Goal: Check status: Check status

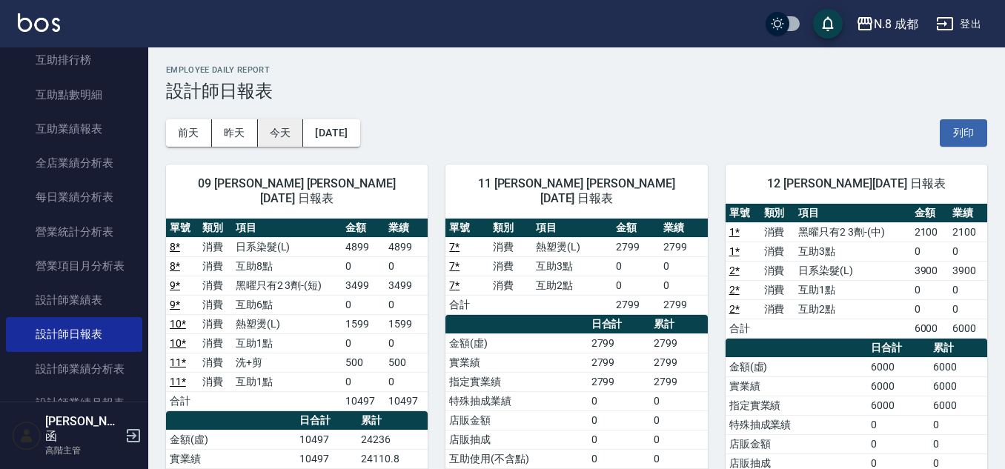
click at [262, 127] on button "今天" at bounding box center [281, 132] width 46 height 27
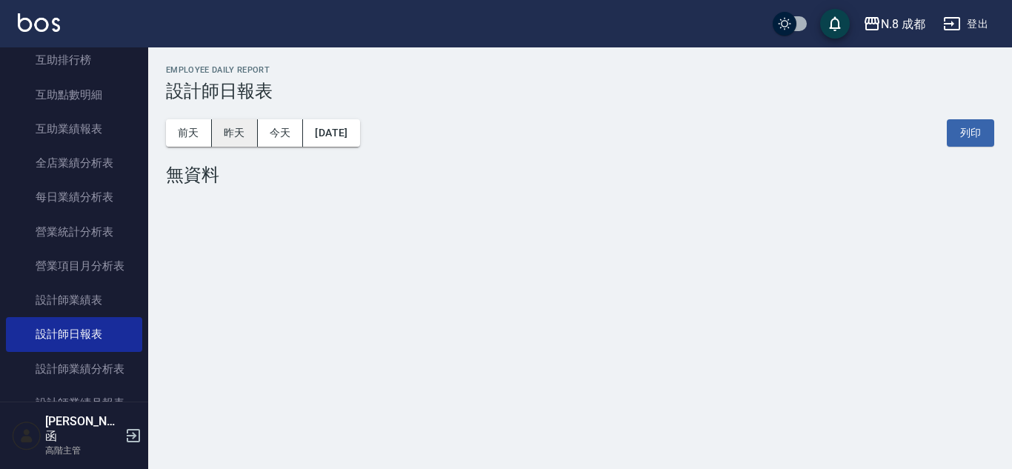
click at [250, 135] on button "昨天" at bounding box center [235, 132] width 46 height 27
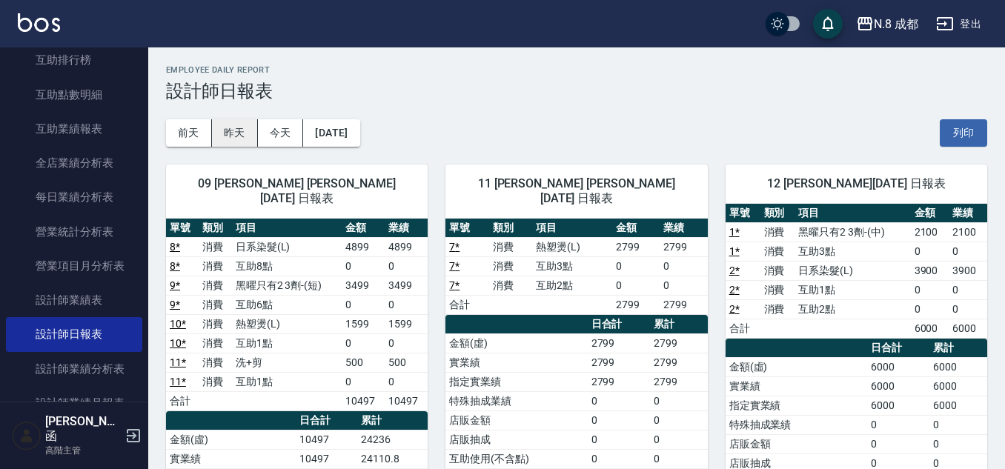
click at [254, 136] on button "昨天" at bounding box center [235, 132] width 46 height 27
click at [192, 130] on button "前天" at bounding box center [189, 132] width 46 height 27
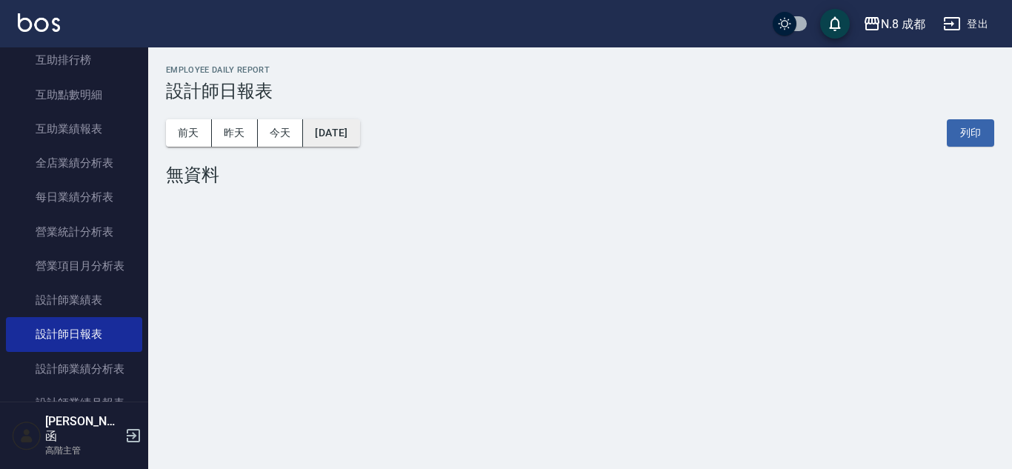
click at [359, 142] on button "[DATE]" at bounding box center [331, 132] width 56 height 27
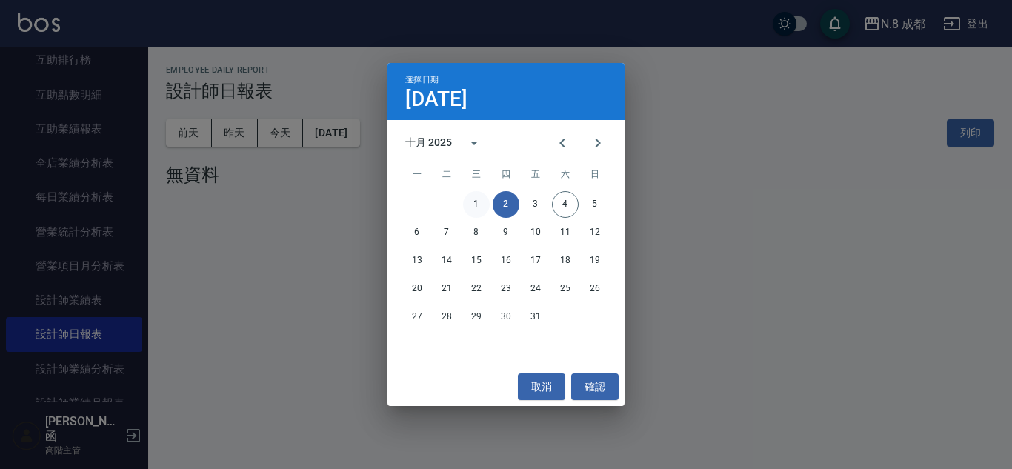
click at [481, 206] on button "1" at bounding box center [476, 204] width 27 height 27
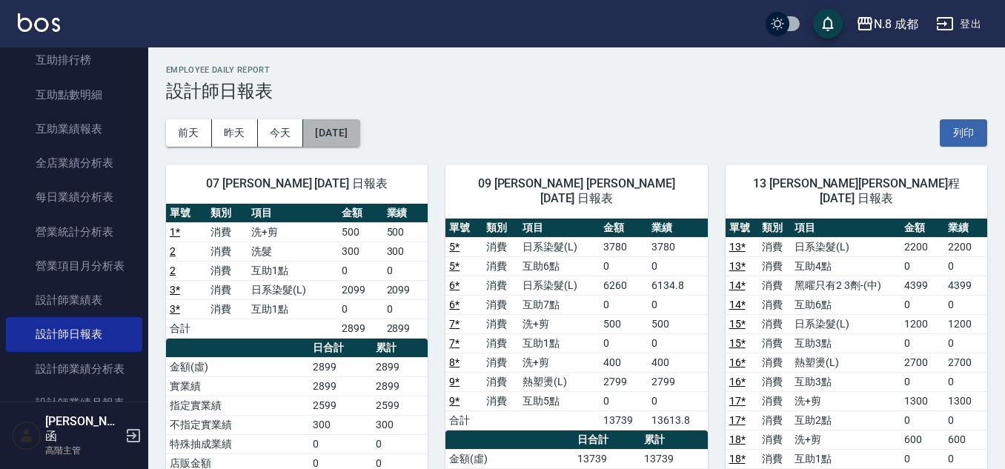
click at [359, 140] on button "[DATE]" at bounding box center [331, 132] width 56 height 27
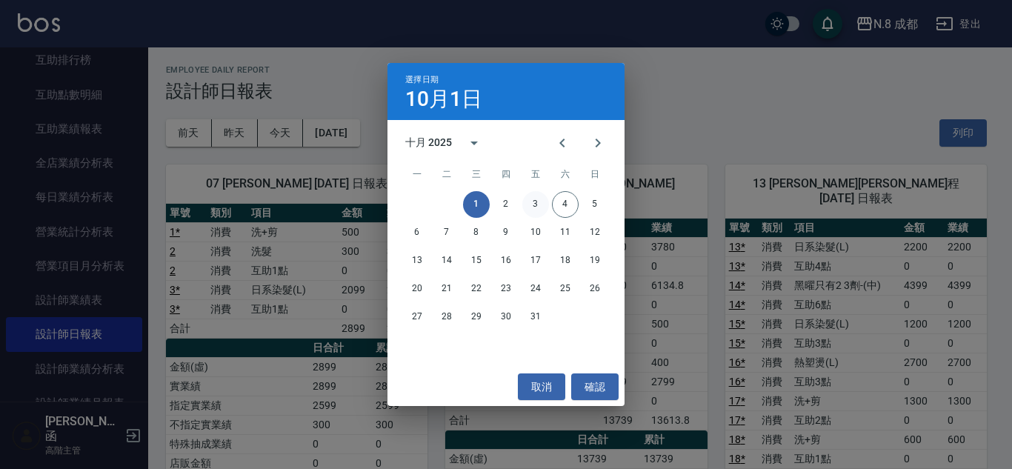
click at [542, 199] on button "3" at bounding box center [536, 204] width 27 height 27
